Goal: Communication & Community: Share content

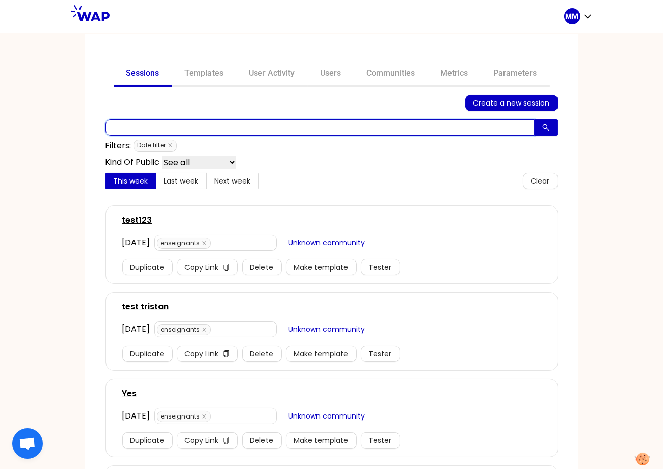
click at [258, 128] on input "text" at bounding box center [320, 127] width 429 height 16
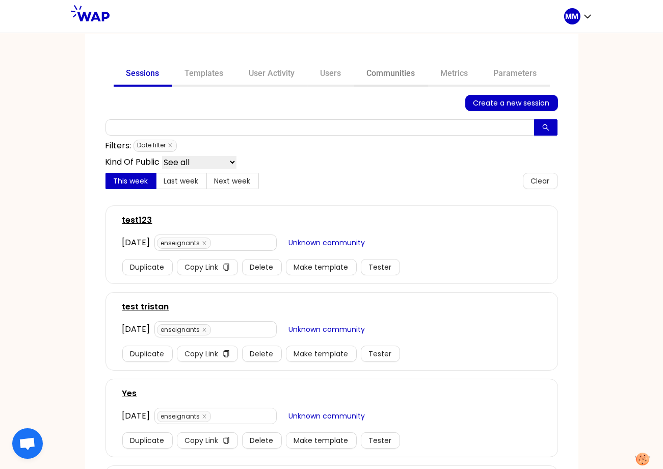
click at [384, 71] on link "Communities" at bounding box center [391, 74] width 74 height 24
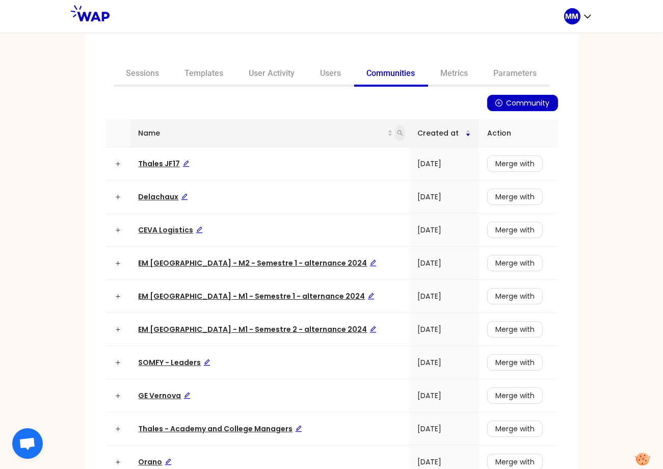
click at [397, 132] on icon "search" at bounding box center [400, 133] width 6 height 6
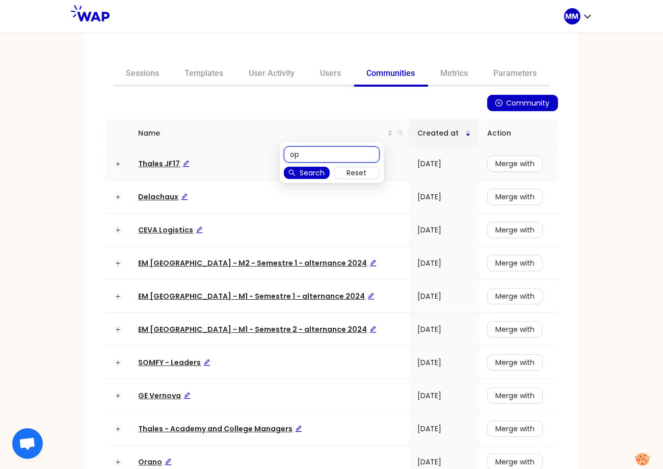
type input "op"
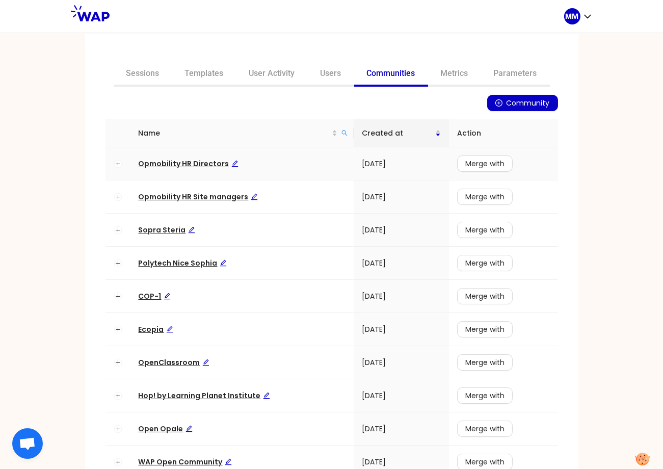
click at [179, 165] on span "Opmobility HR Directors" at bounding box center [189, 164] width 100 height 10
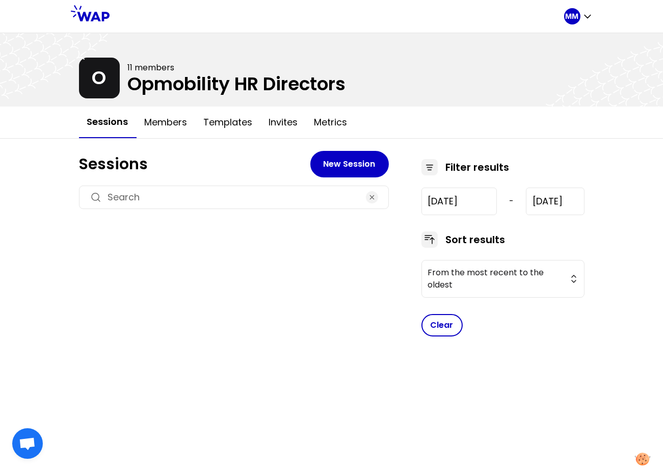
type input "[DATE]"
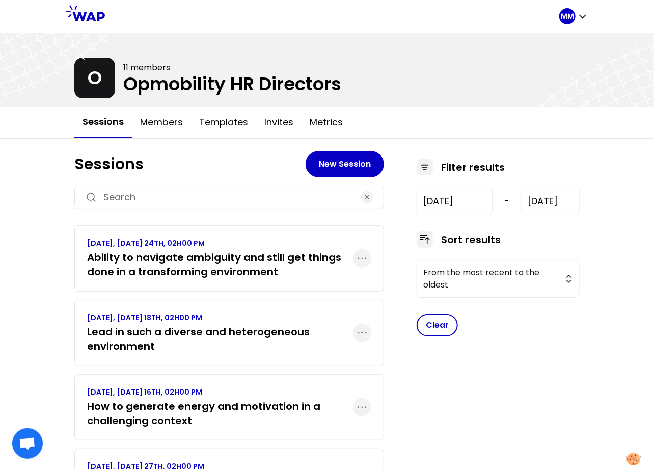
click at [271, 258] on h3 "Ability to navigate ambiguity and still get things done in a transforming envir…" at bounding box center [220, 264] width 266 height 29
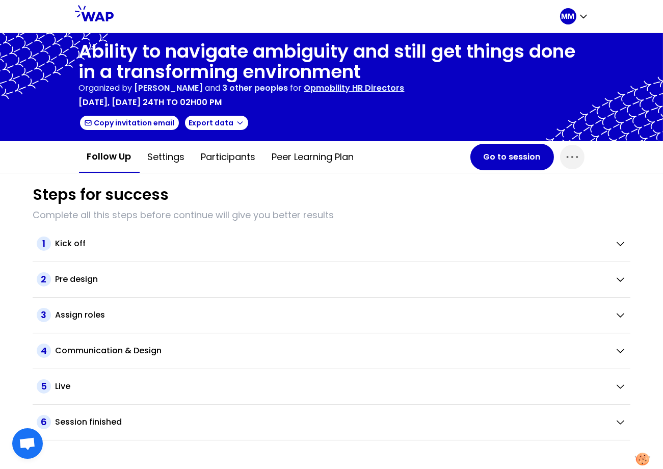
drag, startPoint x: 576, startPoint y: 154, endPoint x: 563, endPoint y: 168, distance: 18.7
click at [576, 154] on icon "button" at bounding box center [572, 157] width 16 height 16
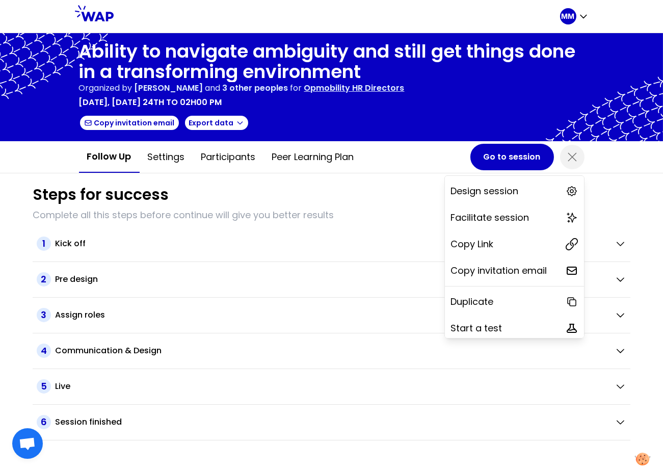
drag, startPoint x: 488, startPoint y: 242, endPoint x: 463, endPoint y: 234, distance: 25.8
click at [487, 242] on div "Copy Link" at bounding box center [514, 244] width 139 height 22
